Goal: Task Accomplishment & Management: Complete application form

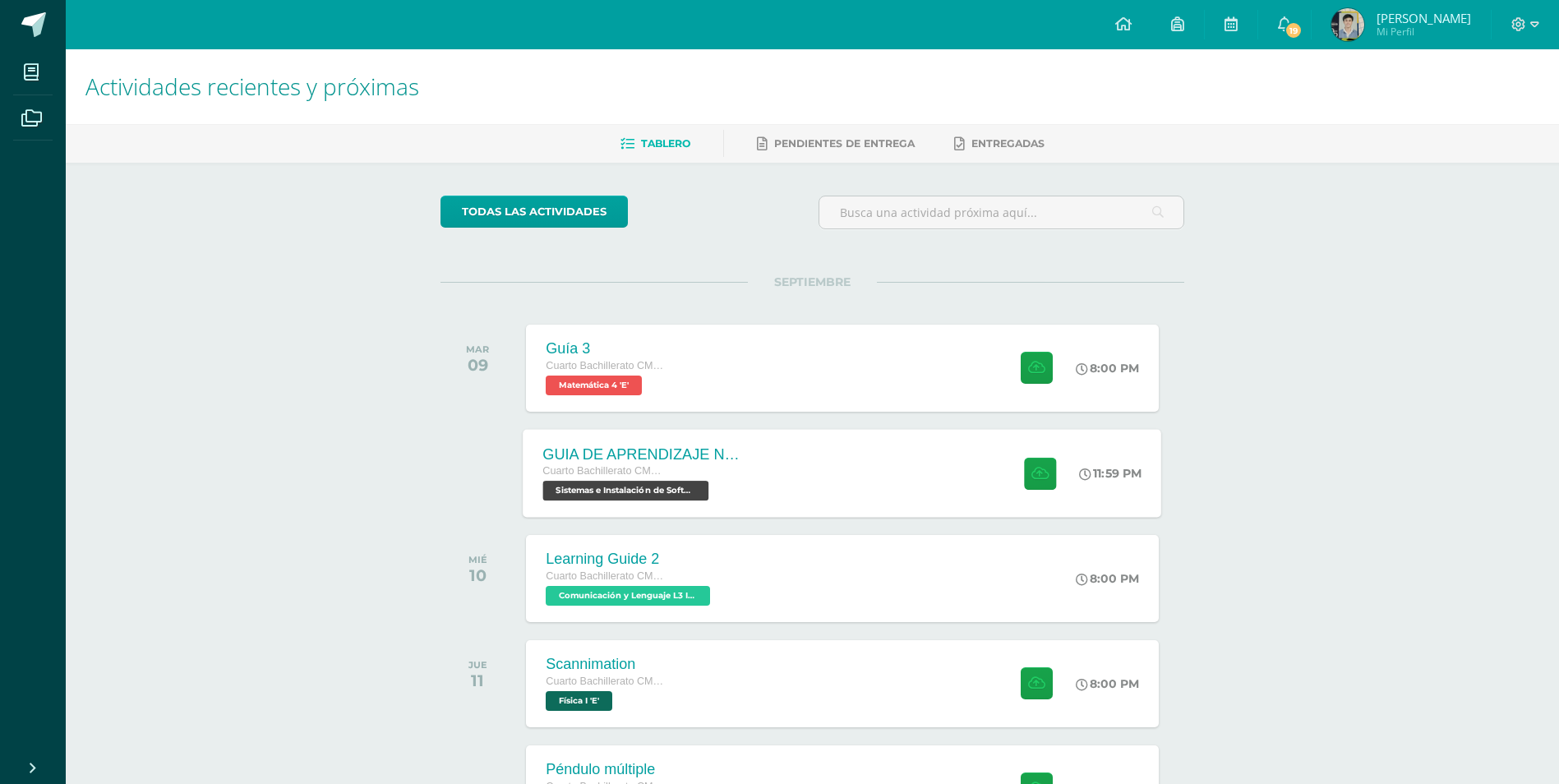
click at [810, 457] on div "GUIA DE APRENDIZAJE NO 3 / EJERCICIOS DE CICLOS EN PDF Cuarto Bachillerato CMP …" at bounding box center [843, 473] width 638 height 88
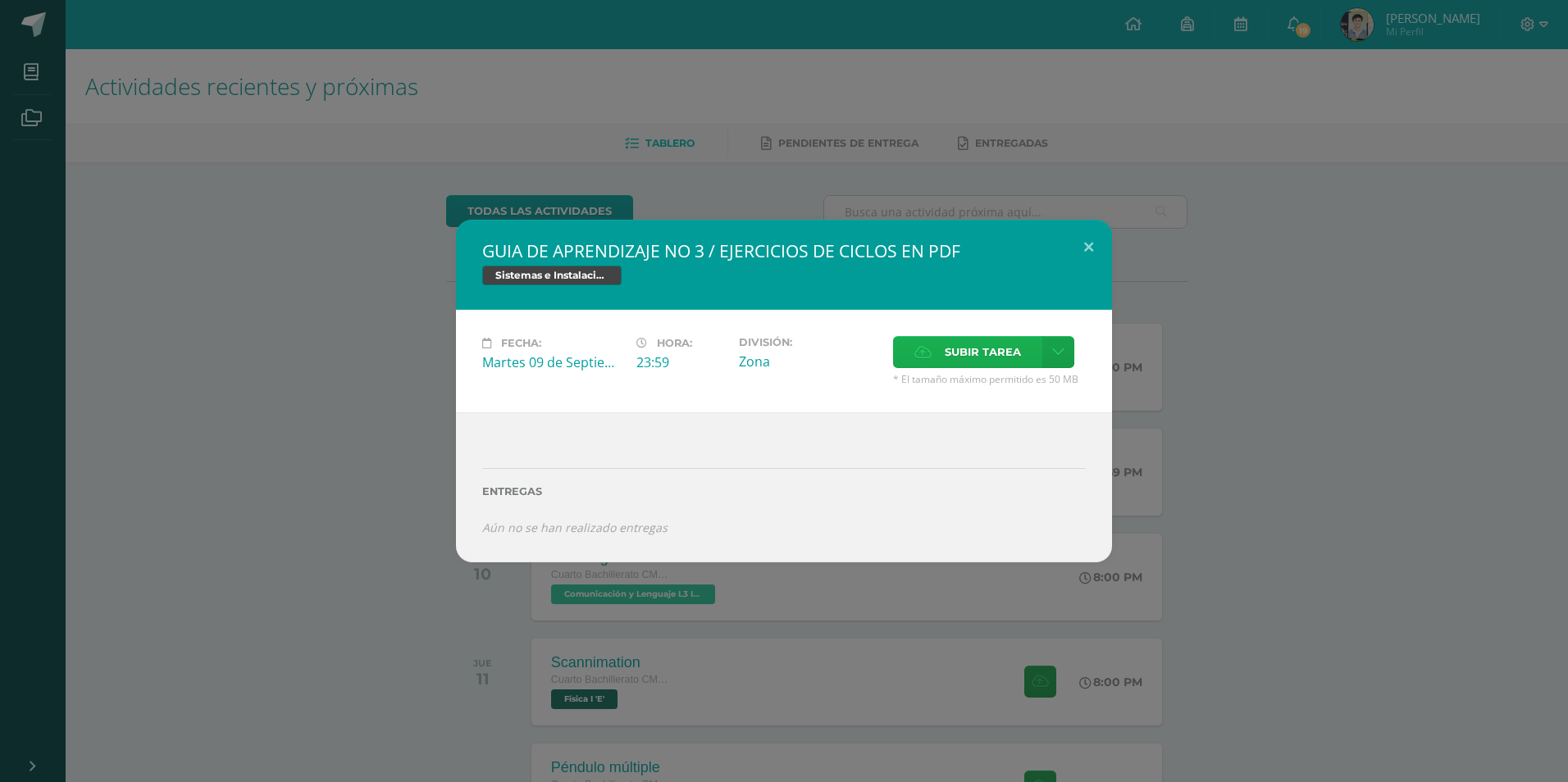
click at [938, 347] on label "Subir tarea" at bounding box center [968, 352] width 150 height 32
click at [0, 0] on input "Subir tarea" at bounding box center [0, 0] width 0 height 0
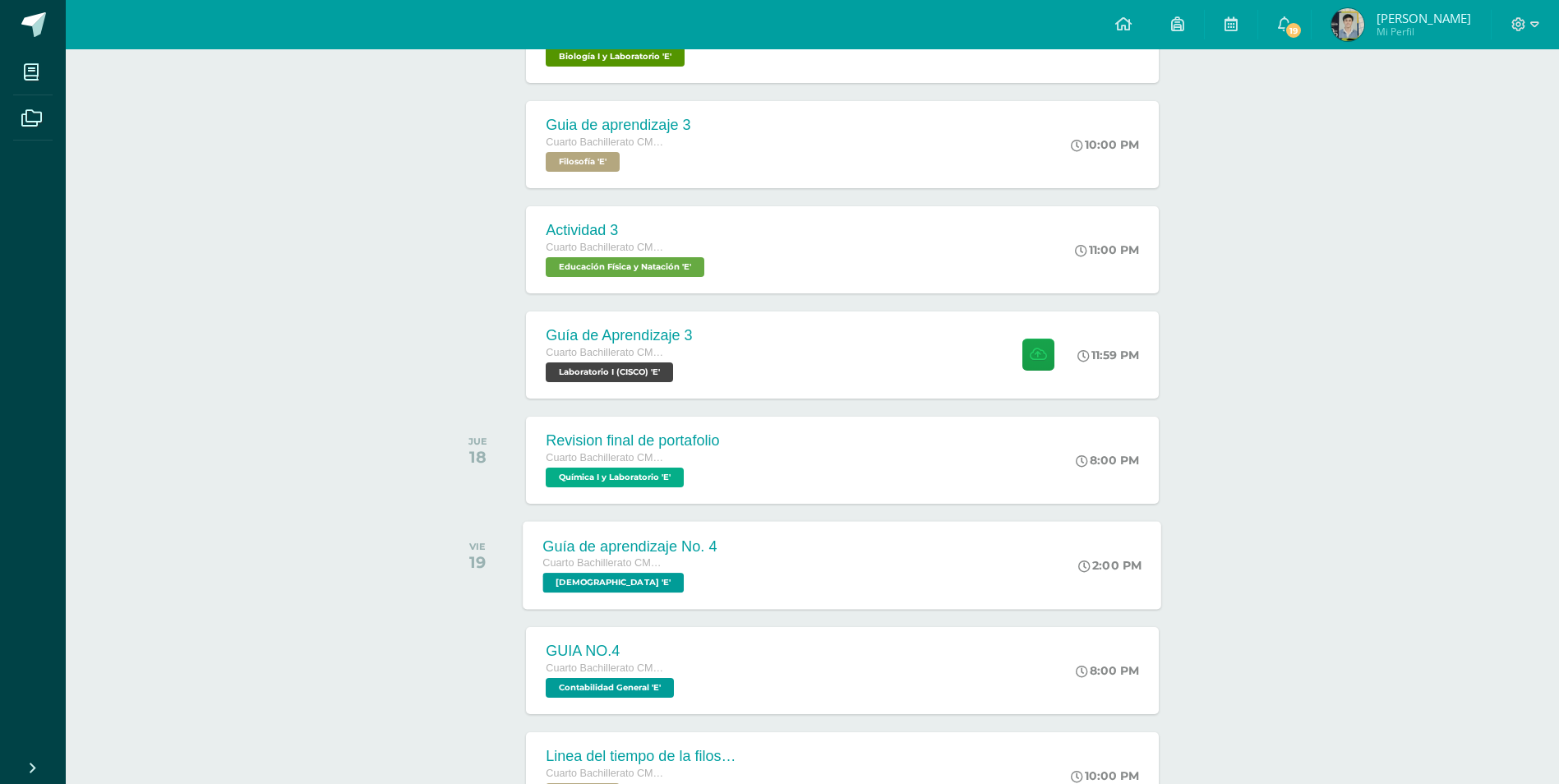
scroll to position [1233, 0]
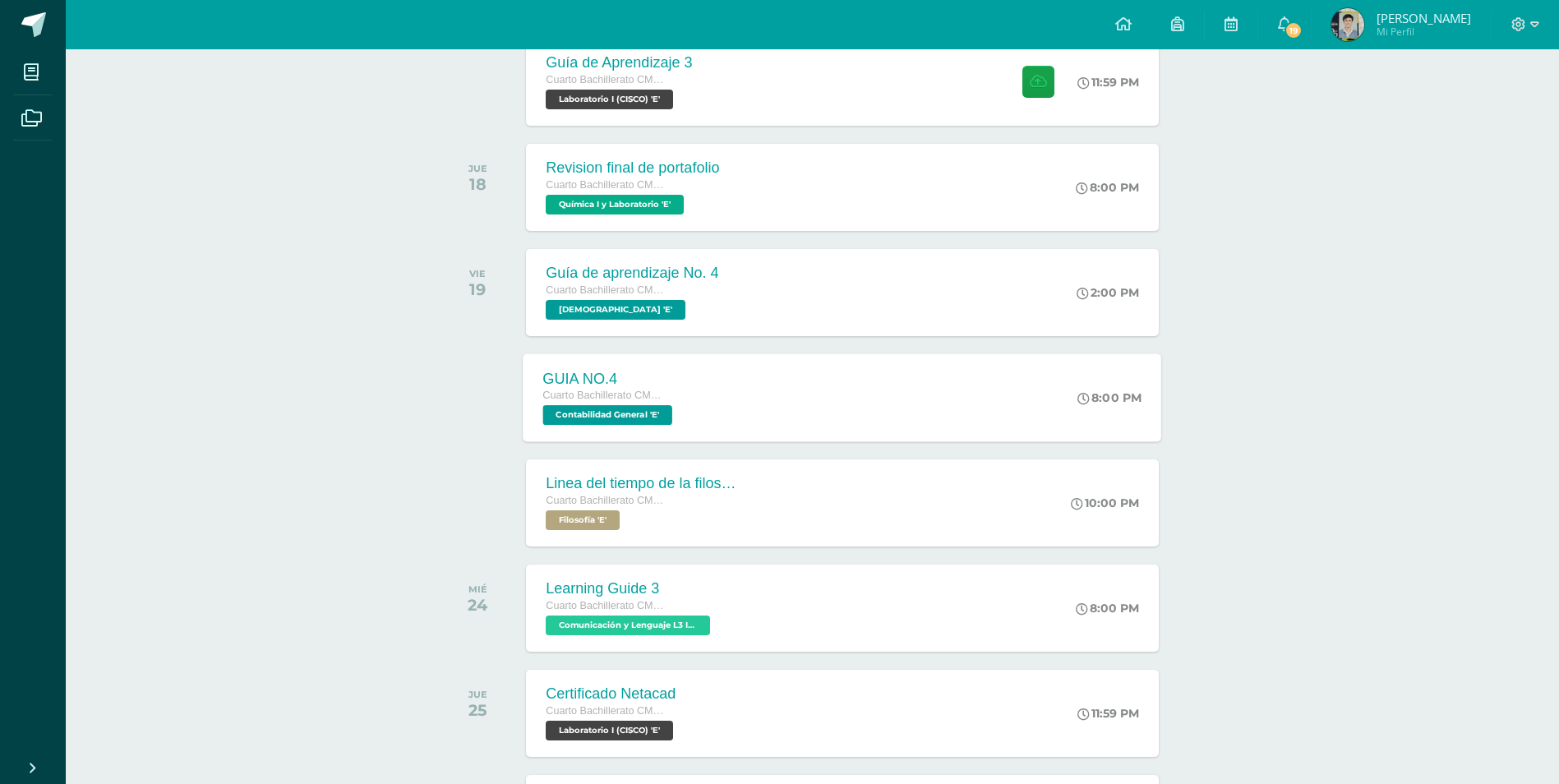
click at [843, 414] on div "GUIA NO.4 Cuarto Bachillerato CMP Bachillerato en CCLL con Orientación en Compu…" at bounding box center [843, 397] width 638 height 88
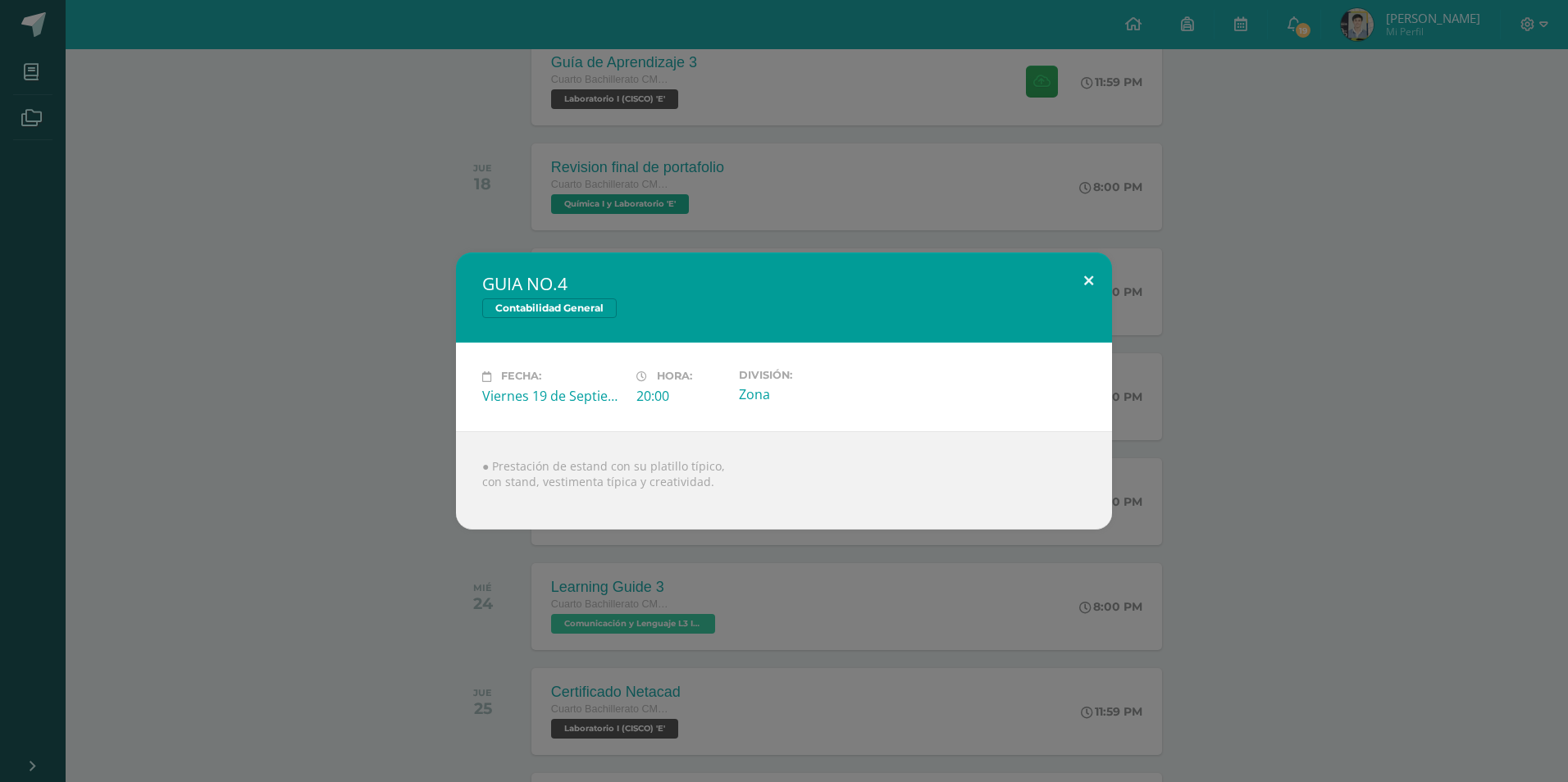
click at [1090, 281] on button at bounding box center [1088, 280] width 47 height 56
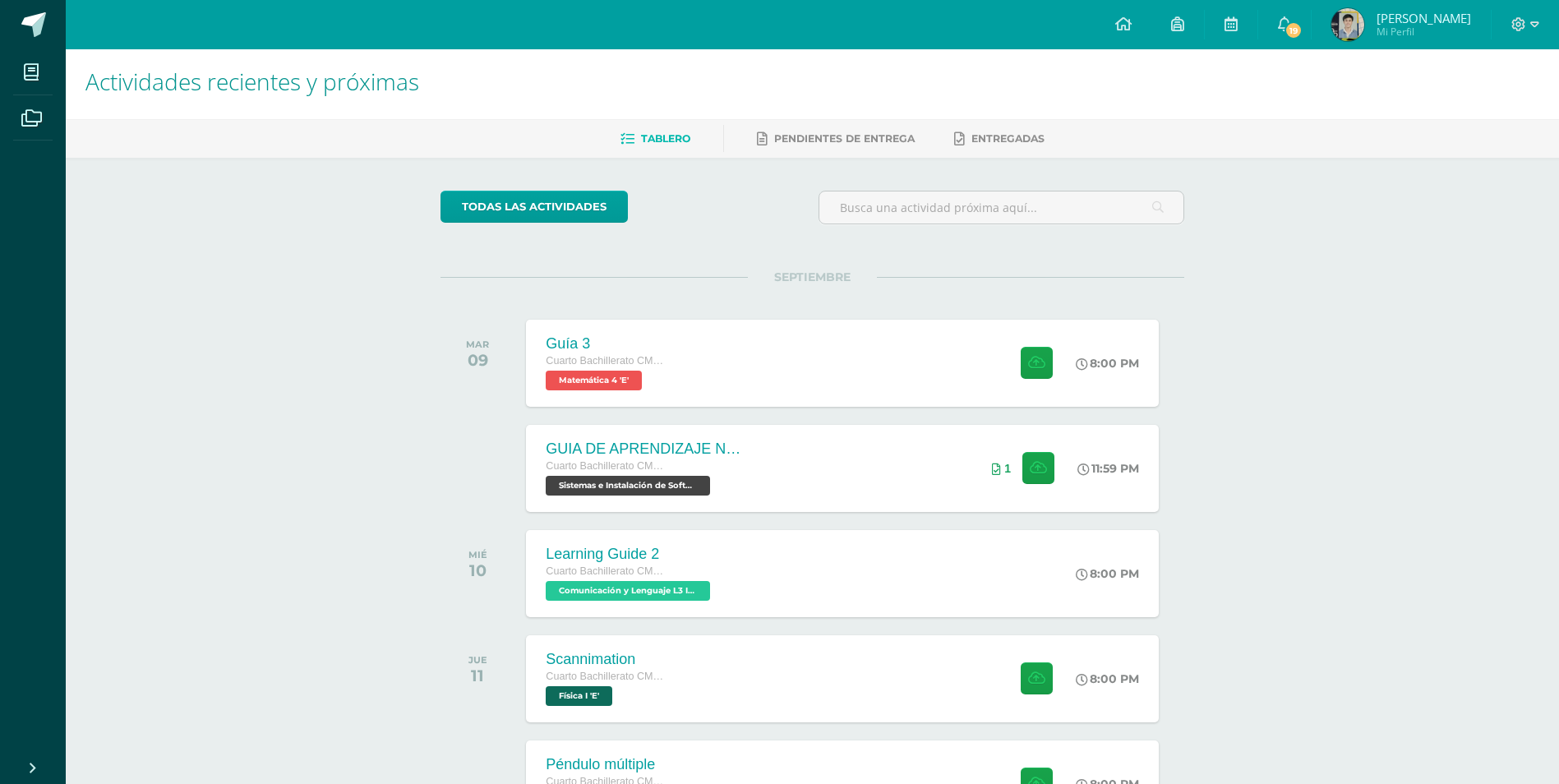
scroll to position [0, 0]
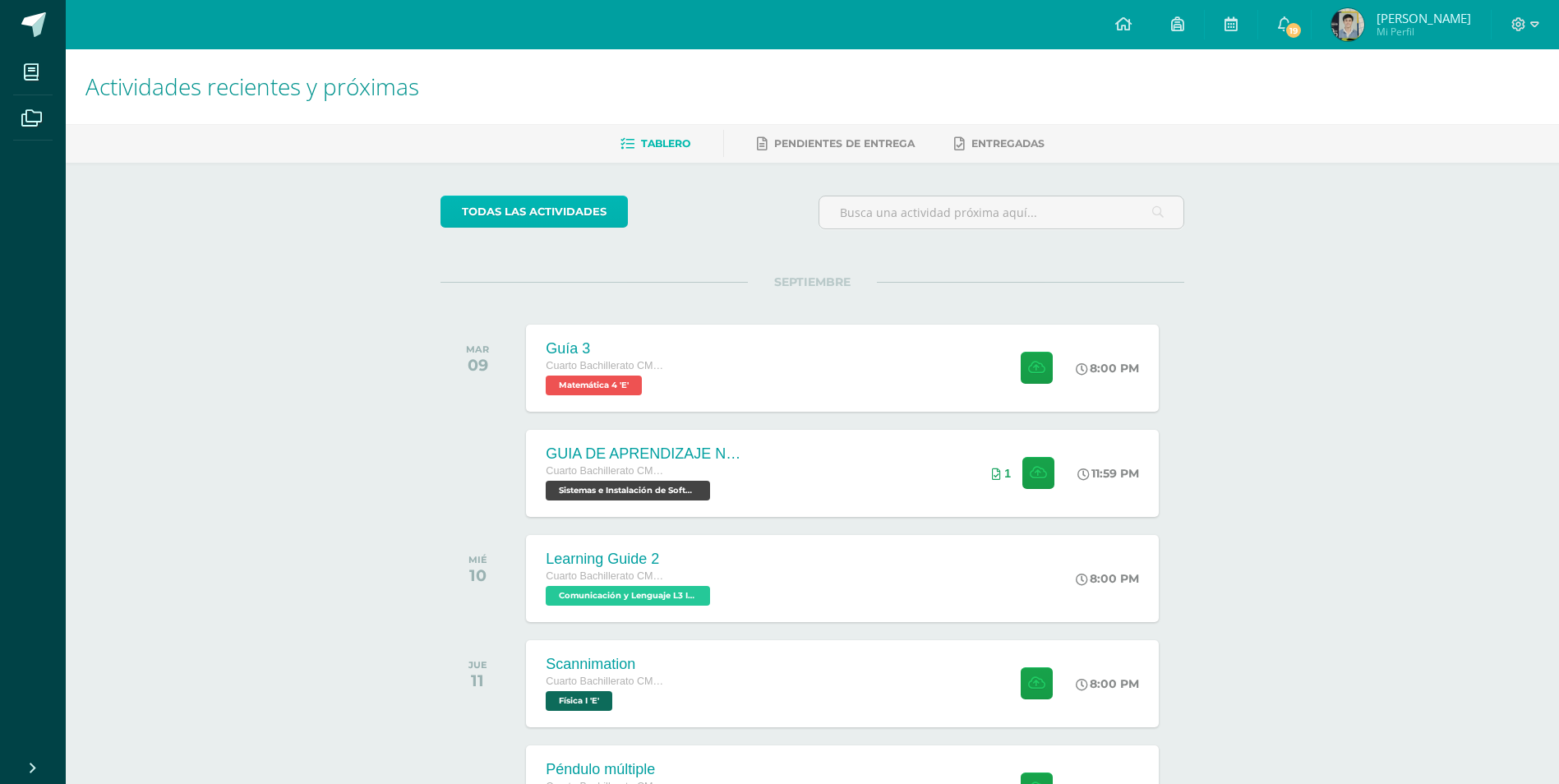
click at [466, 212] on link "todas las Actividades" at bounding box center [534, 211] width 187 height 32
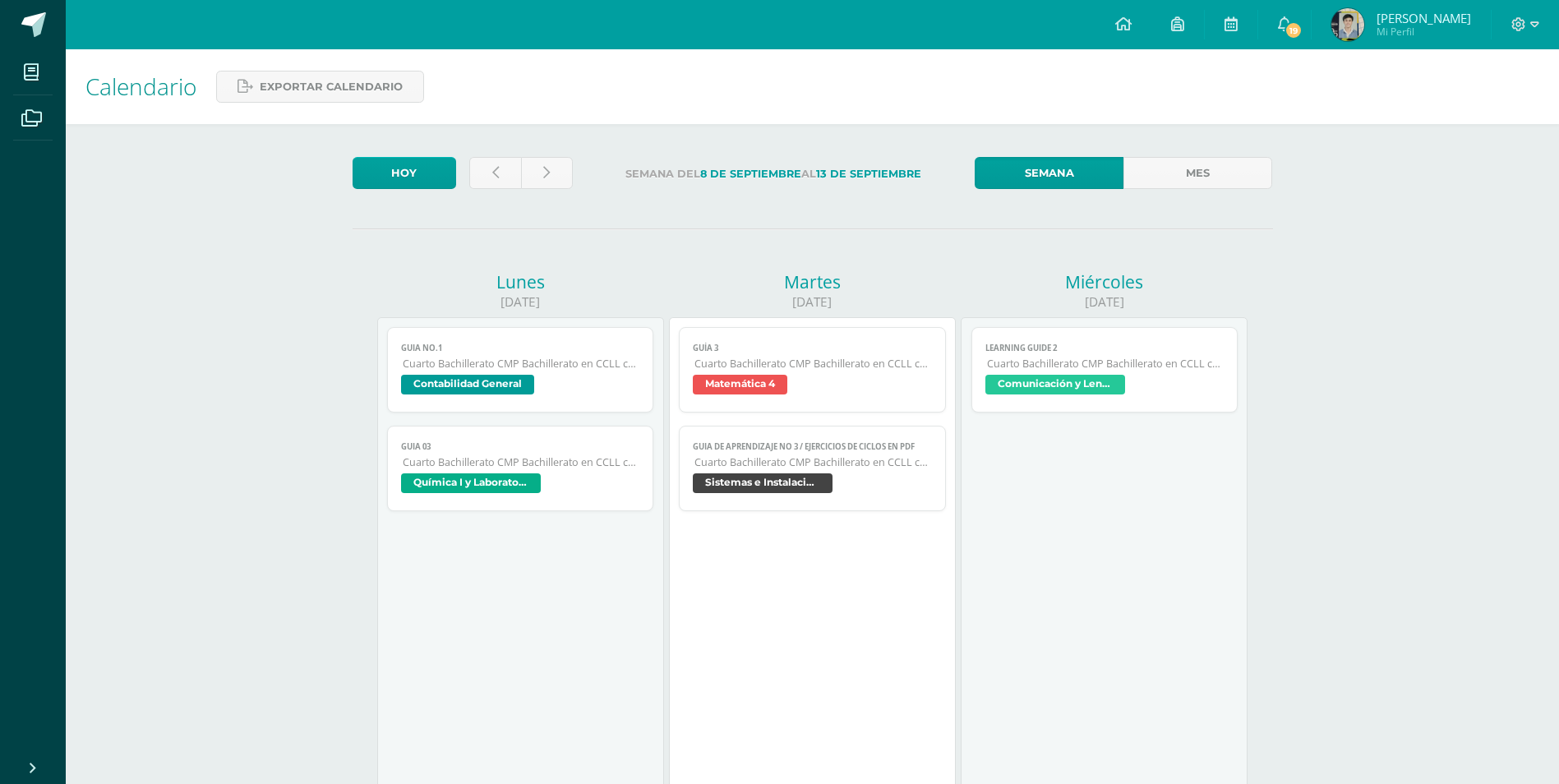
click at [565, 365] on span "Cuarto Bachillerato CMP Bachillerato en CCLL con Orientación en Computación" at bounding box center [521, 363] width 237 height 14
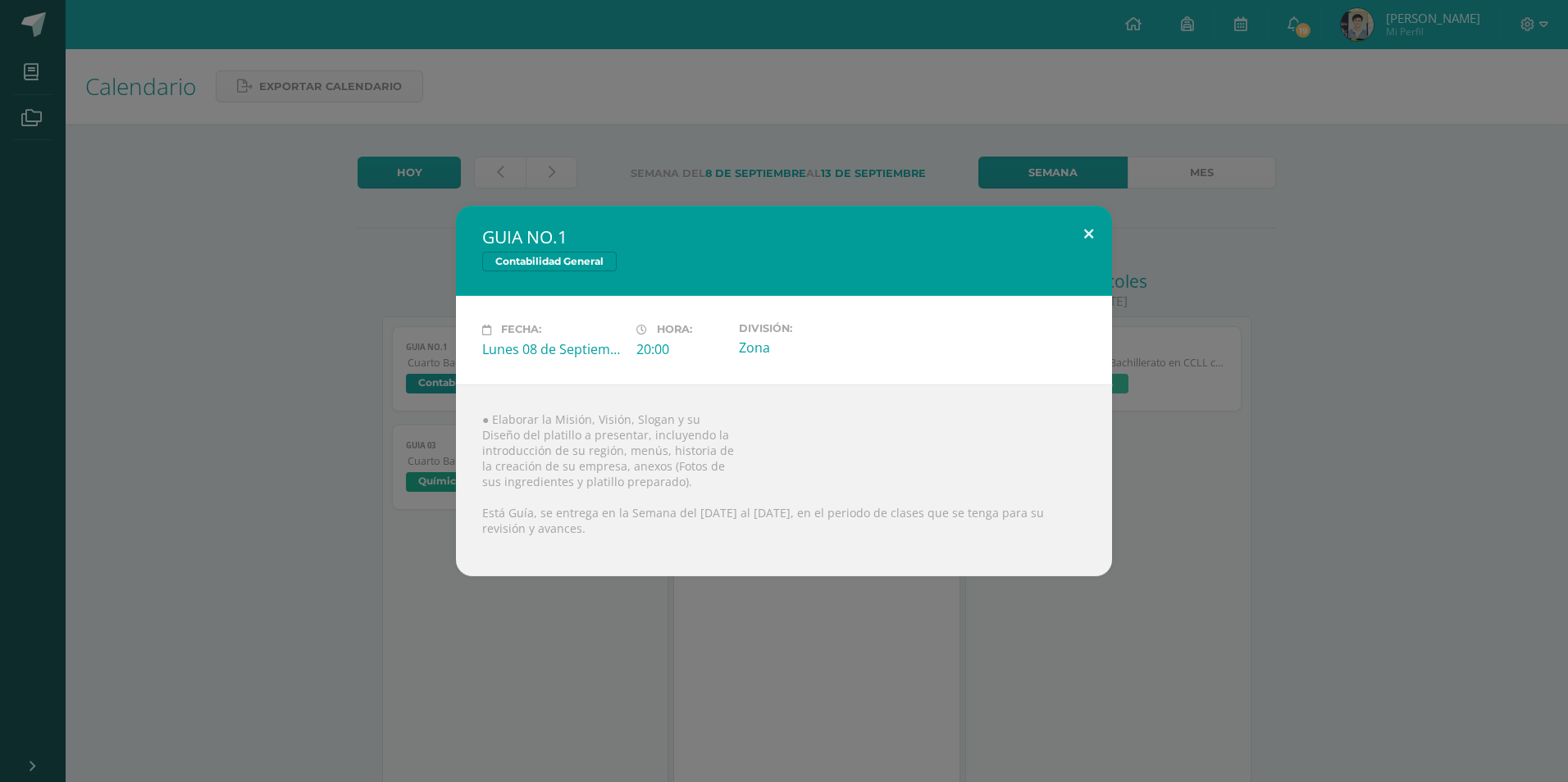
click at [1073, 221] on button at bounding box center [1088, 233] width 47 height 56
